Goal: Use online tool/utility: Utilize a website feature to perform a specific function

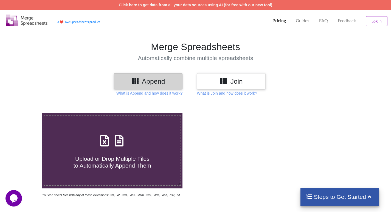
click at [100, 163] on span "Upload or Drop Multiple Files to Automatically Append Them" at bounding box center [113, 162] width 78 height 13
click at [26, 113] on input "Upload or Drop Multiple Files to Automatically Append Them" at bounding box center [26, 113] width 0 height 0
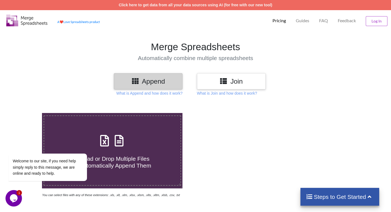
type input "C:\fakepath\New CGHS Rates [DATE].xlsx"
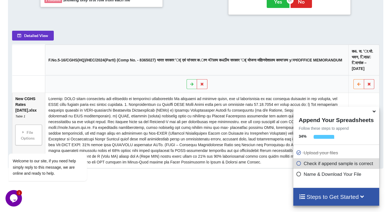
scroll to position [247, 0]
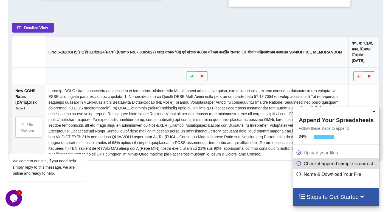
click at [297, 175] on icon at bounding box center [298, 173] width 5 height 5
click at [190, 78] on button at bounding box center [191, 76] width 11 height 10
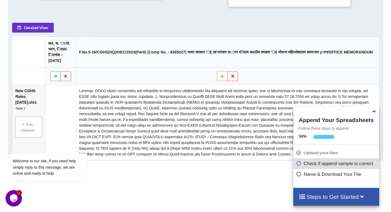
click at [57, 78] on button at bounding box center [55, 76] width 11 height 10
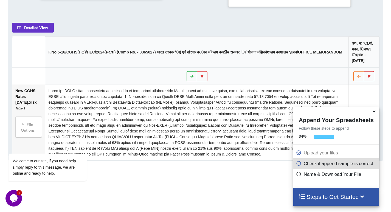
click at [189, 78] on button at bounding box center [191, 76] width 11 height 10
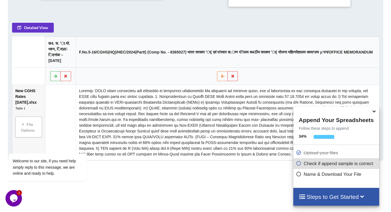
click at [55, 78] on icon at bounding box center [55, 75] width 5 height 3
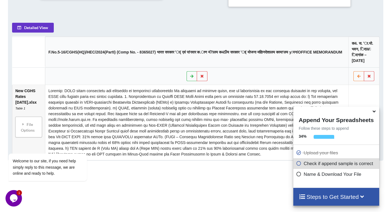
click at [193, 79] on button at bounding box center [191, 76] width 11 height 10
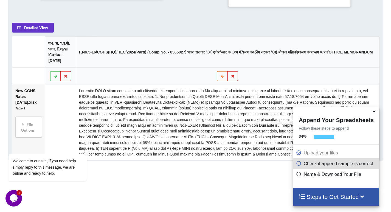
click at [232, 75] on icon at bounding box center [232, 75] width 5 height 3
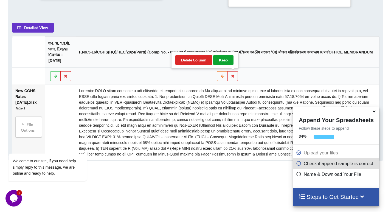
click at [224, 60] on button "Keep" at bounding box center [223, 60] width 20 height 10
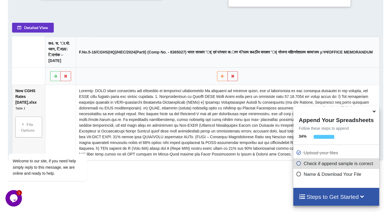
click at [298, 176] on icon at bounding box center [298, 173] width 5 height 5
click at [297, 174] on icon at bounding box center [298, 173] width 5 height 5
click at [297, 176] on icon at bounding box center [298, 173] width 5 height 5
click at [297, 165] on icon at bounding box center [298, 162] width 5 height 5
click at [332, 198] on h4 "Steps to Get Started" at bounding box center [336, 196] width 75 height 7
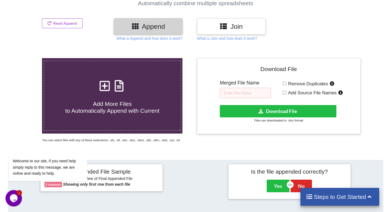
scroll to position [58, 0]
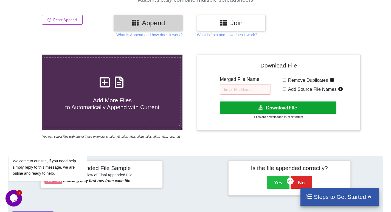
click at [264, 106] on button "Download File" at bounding box center [278, 107] width 117 height 12
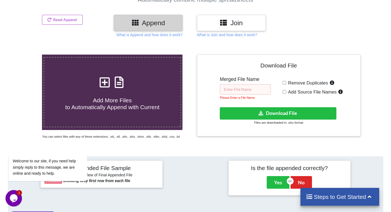
click at [242, 89] on input "text" at bounding box center [245, 89] width 51 height 10
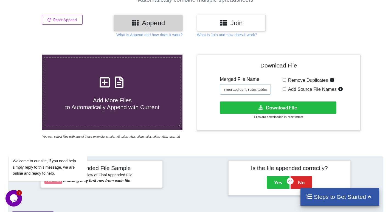
scroll to position [0, 9]
type input "2025 merged cghs rates tables"
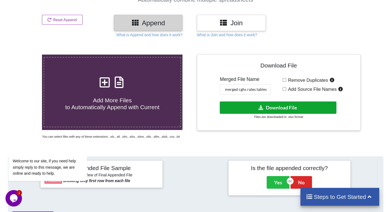
click at [291, 106] on button "Download File" at bounding box center [278, 107] width 117 height 12
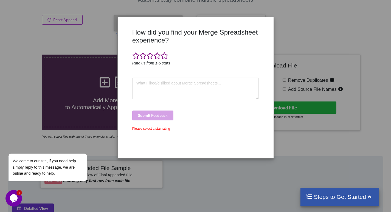
click at [87, 36] on div "How did you find your Merge Spreadsheet experience? Rate us from 1-5 stars Subm…" at bounding box center [195, 106] width 391 height 212
